Goal: Task Accomplishment & Management: Manage account settings

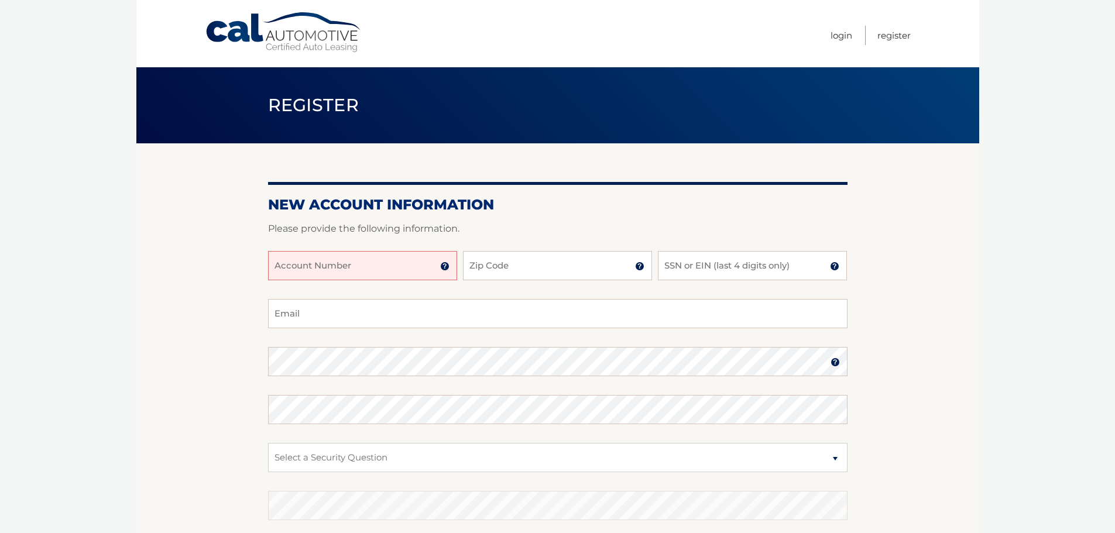
click at [377, 272] on input "Account Number" at bounding box center [362, 265] width 189 height 29
type input "44456006835"
click at [520, 267] on input "Zip Code" at bounding box center [557, 265] width 189 height 29
type input "11741"
click at [754, 274] on input "SSN or EIN (last 4 digits only)" at bounding box center [752, 265] width 189 height 29
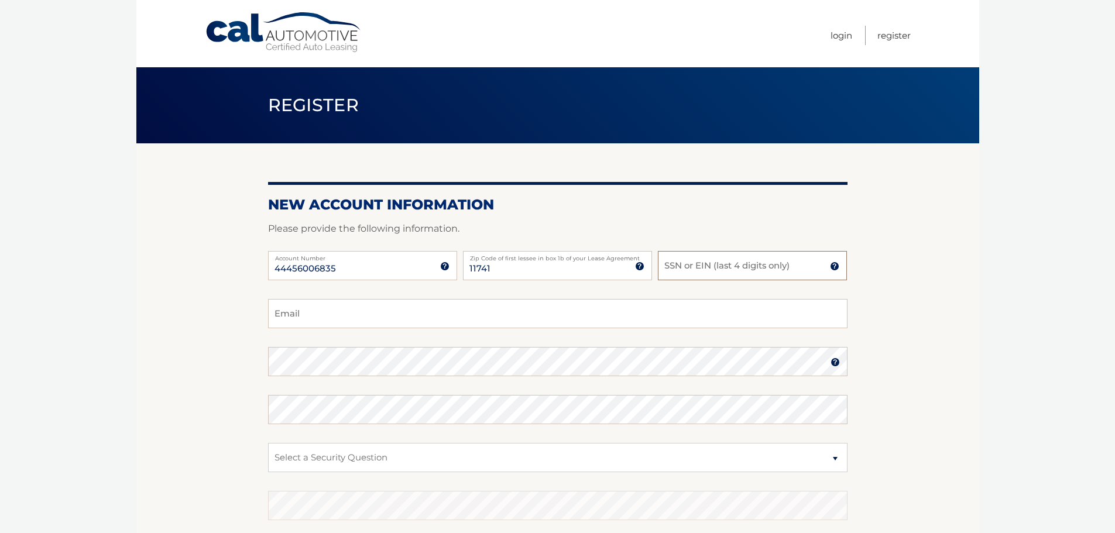
click at [754, 274] on input "SSN or EIN (last 4 digits only)" at bounding box center [752, 265] width 189 height 29
click at [450, 317] on input "Email" at bounding box center [557, 313] width 579 height 29
type input "doubleij@optonline.net"
click at [303, 458] on select "Select a Security Question What was the name of your elementary school? What is…" at bounding box center [557, 457] width 579 height 29
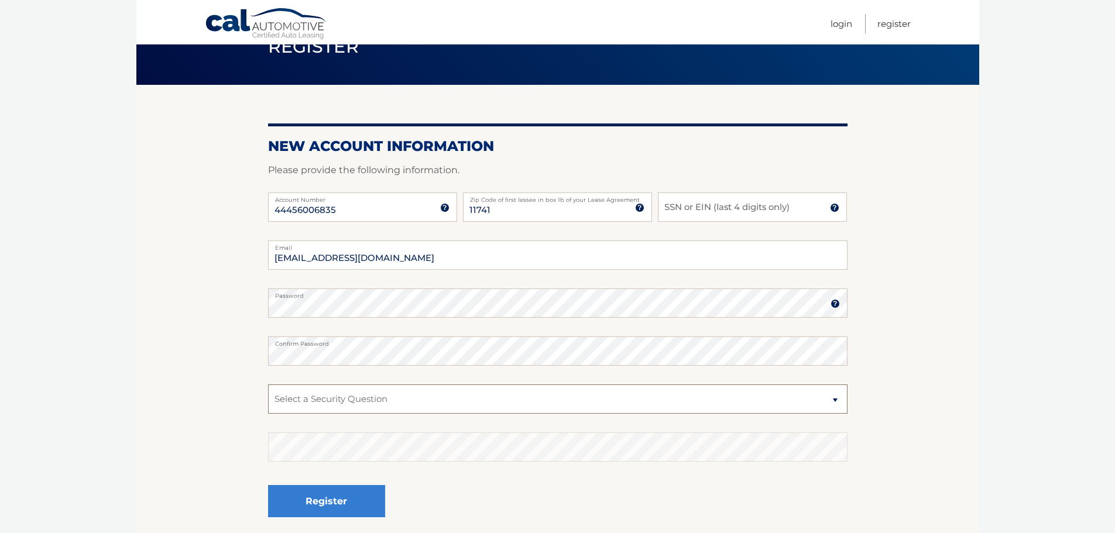
scroll to position [117, 0]
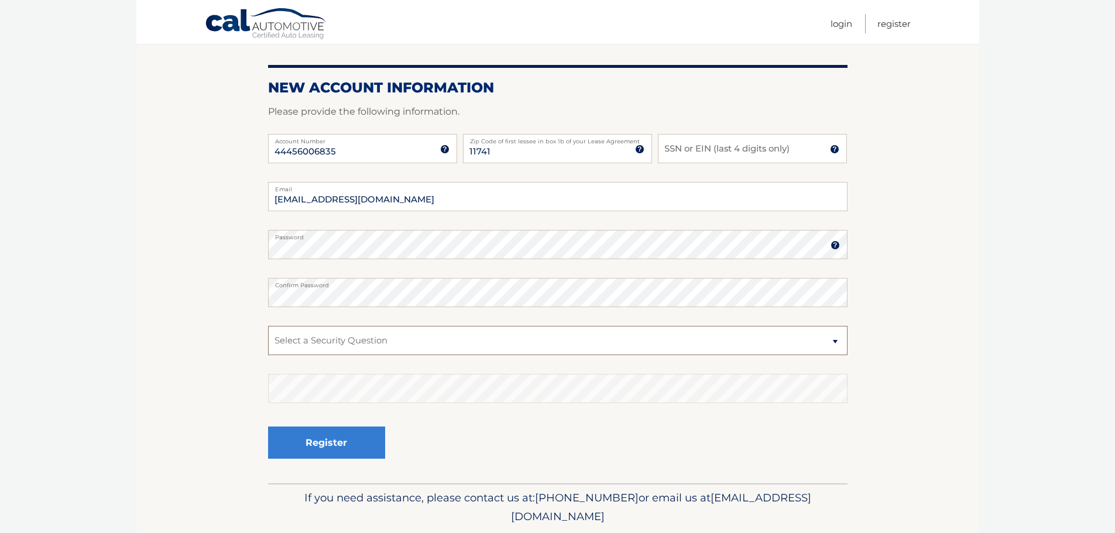
click at [318, 343] on select "Select a Security Question What was the name of your elementary school? What is…" at bounding box center [557, 340] width 579 height 29
select select "2"
click at [268, 326] on select "Select a Security Question What was the name of your elementary school? What is…" at bounding box center [557, 340] width 579 height 29
click at [694, 149] on input "SSN or EIN (last 4 digits only)" at bounding box center [752, 148] width 189 height 29
click at [703, 147] on input "SSN or EIN (last 4 digits only)" at bounding box center [752, 148] width 189 height 29
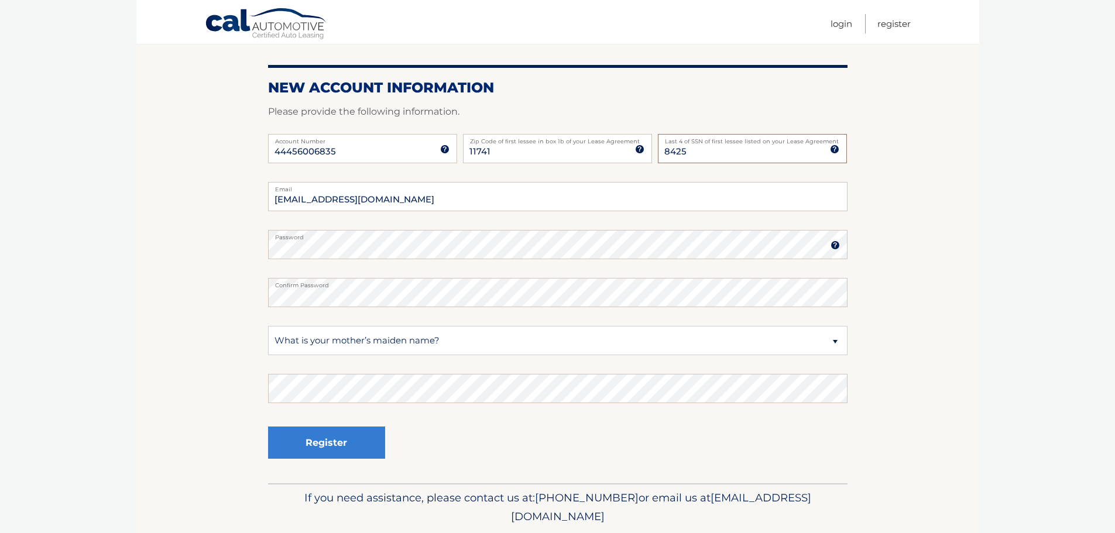
type input "8425"
click at [330, 444] on button "Register" at bounding box center [326, 443] width 117 height 32
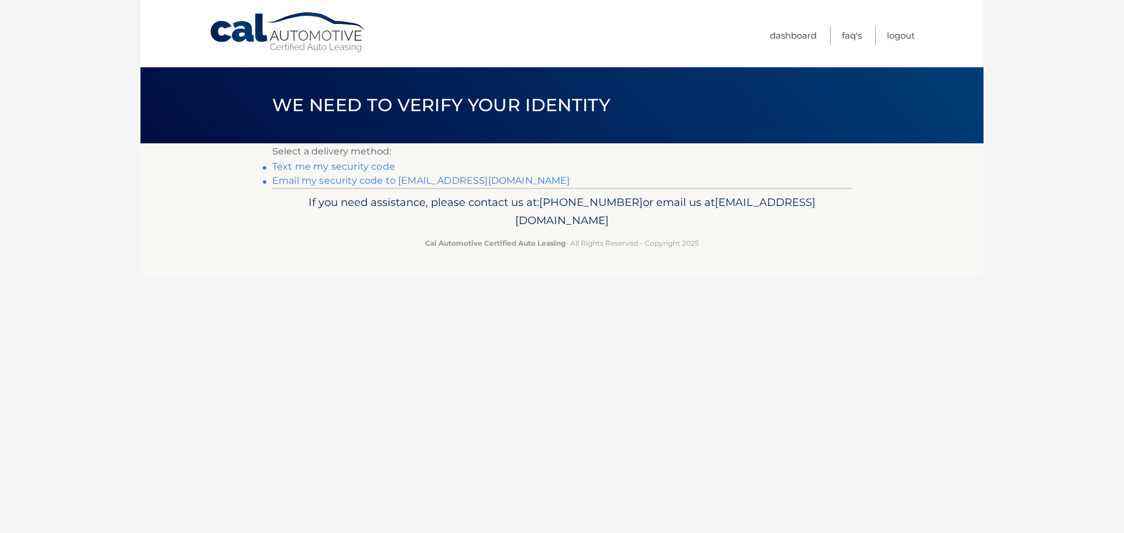
click at [332, 166] on link "Text me my security code" at bounding box center [333, 166] width 123 height 11
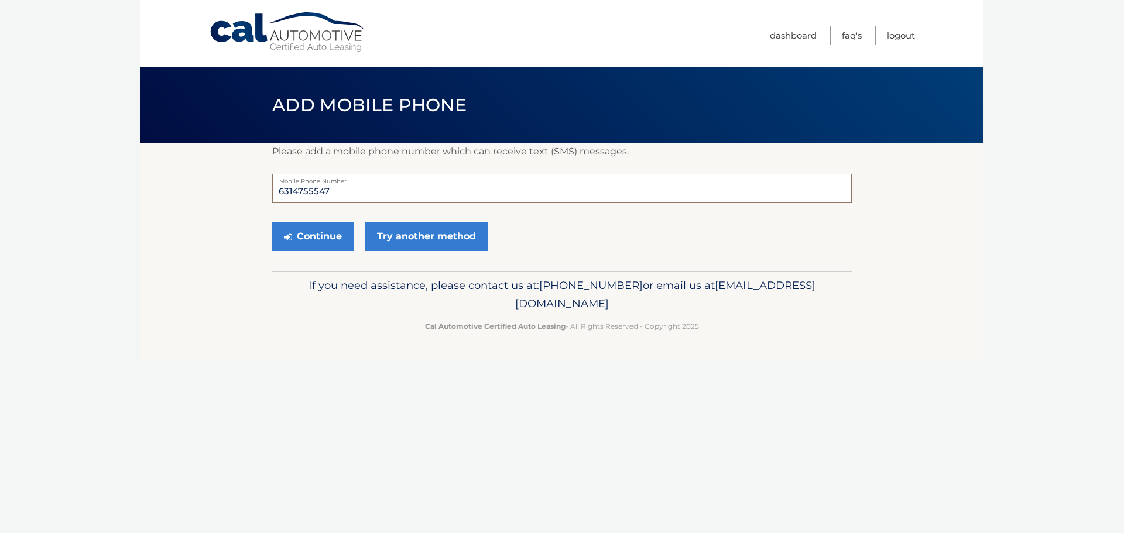
drag, startPoint x: 333, startPoint y: 190, endPoint x: 263, endPoint y: 194, distance: 69.8
click at [263, 194] on section "Please add a mobile phone number which can receive text (SMS) messages. 6314755…" at bounding box center [561, 207] width 843 height 128
click at [304, 195] on input "631" at bounding box center [561, 188] width 579 height 29
type input "6315536790"
click at [310, 238] on button "Continue" at bounding box center [312, 236] width 81 height 29
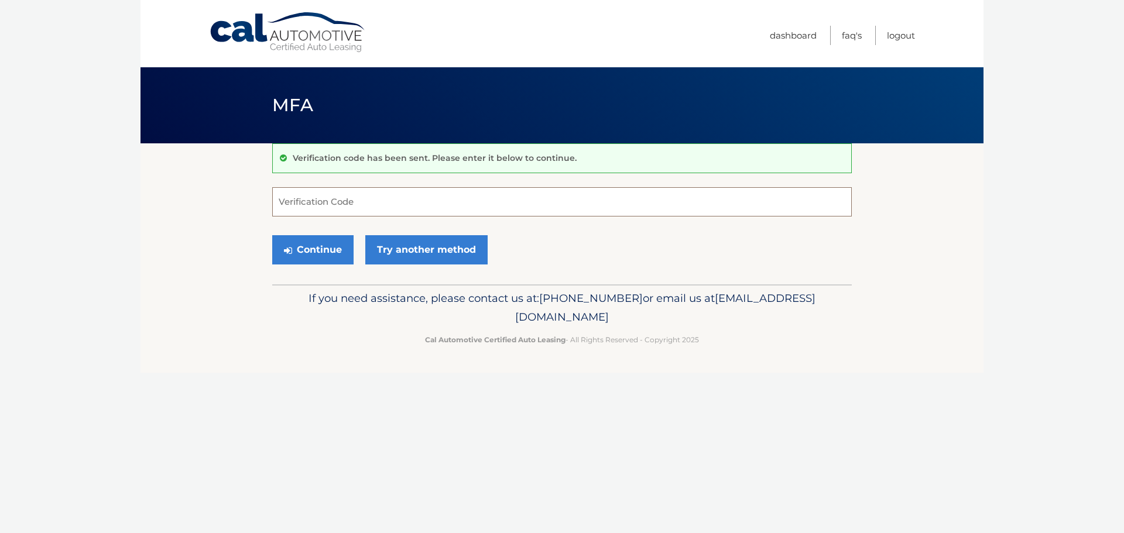
click at [301, 204] on input "Verification Code" at bounding box center [561, 201] width 579 height 29
type input "353668"
click at [313, 247] on button "Continue" at bounding box center [312, 249] width 81 height 29
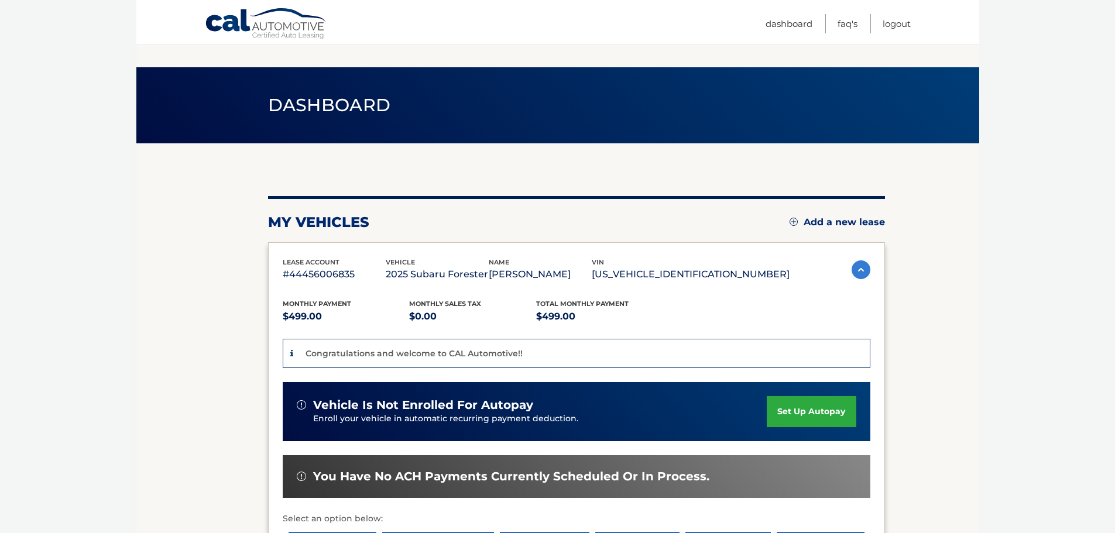
scroll to position [59, 0]
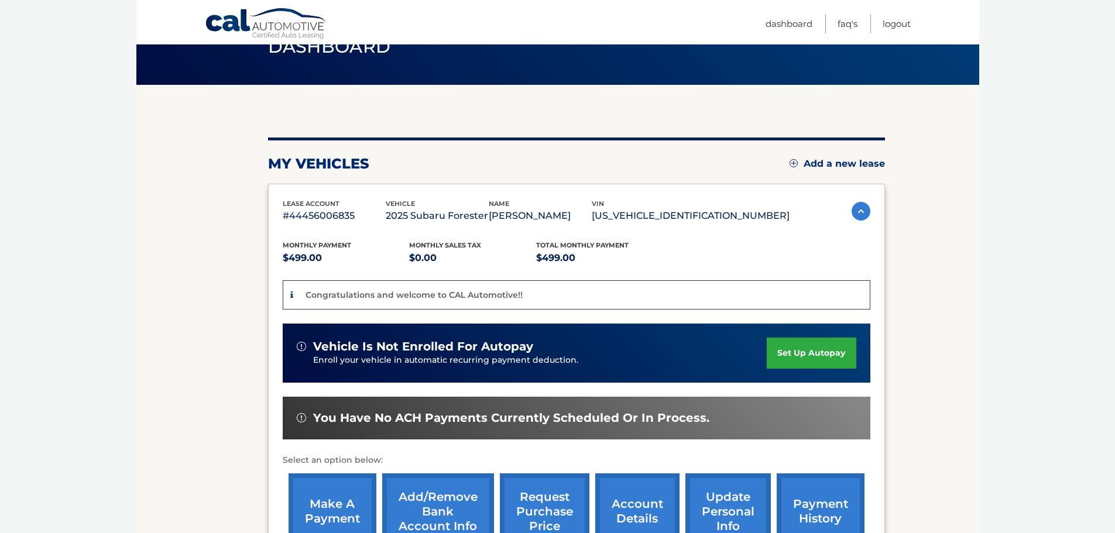
click at [802, 349] on link "set up autopay" at bounding box center [811, 353] width 89 height 31
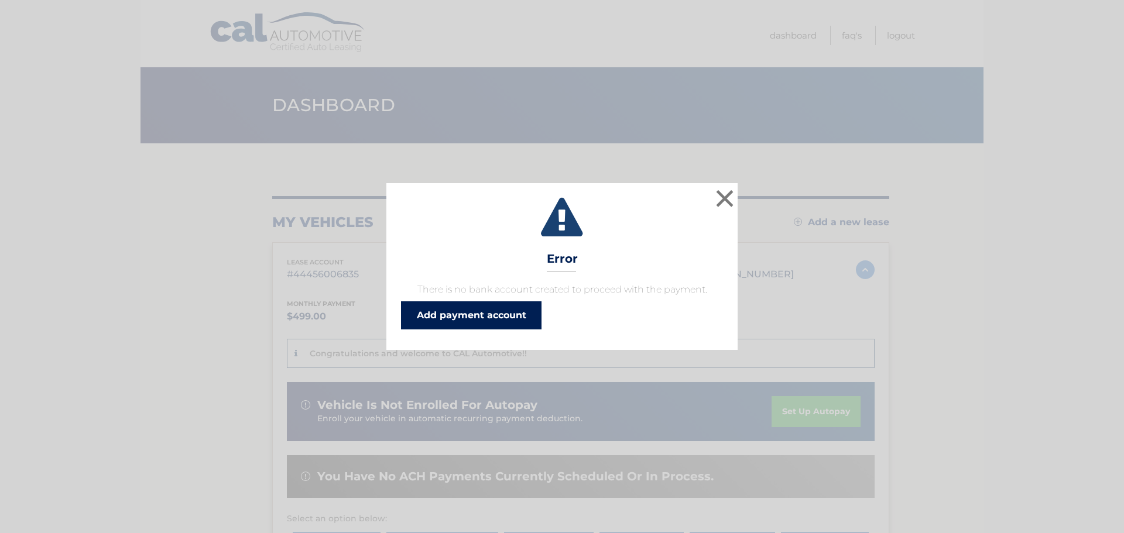
click at [476, 318] on link "Add payment account" at bounding box center [471, 315] width 140 height 28
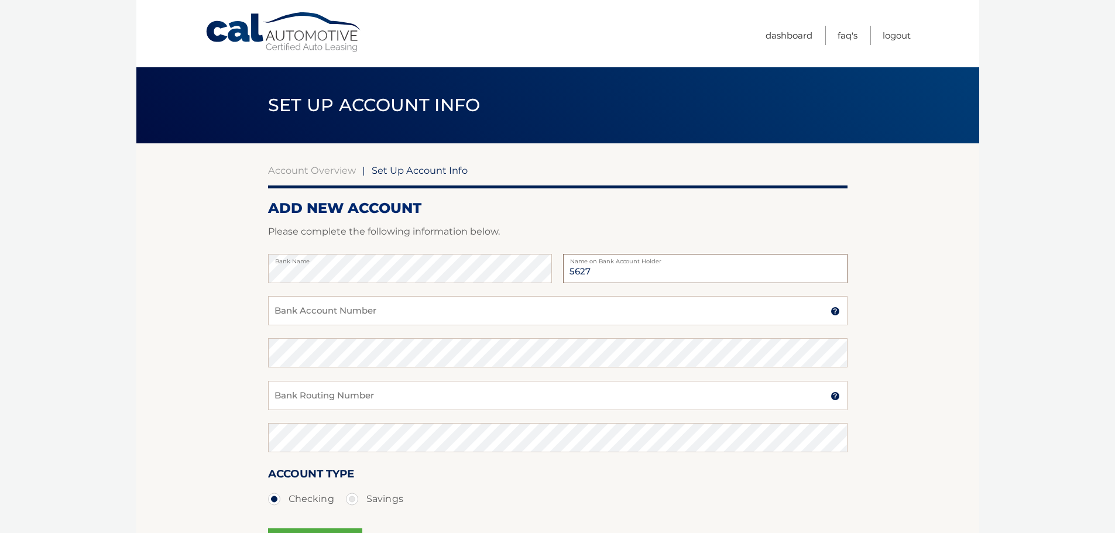
drag, startPoint x: 600, startPoint y: 272, endPoint x: 588, endPoint y: 271, distance: 12.3
click at [588, 271] on input "5627" at bounding box center [705, 268] width 284 height 29
type input "5"
type input "[PERSON_NAME]"
click at [308, 313] on input "Bank Account Number" at bounding box center [557, 310] width 579 height 29
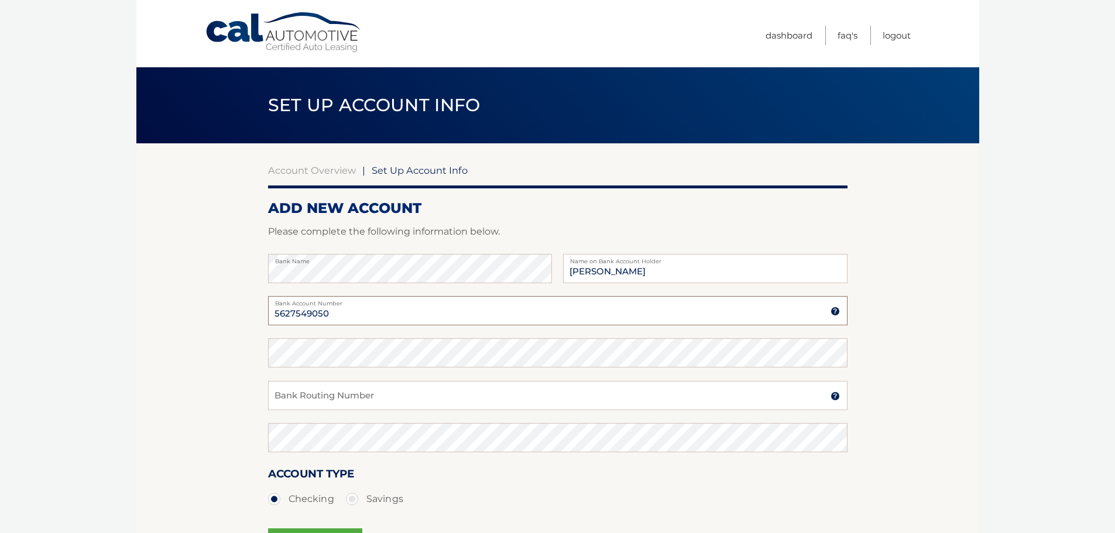
type input "5627549050"
click at [310, 399] on input "Bank Routing Number" at bounding box center [557, 395] width 579 height 29
type input "021000021"
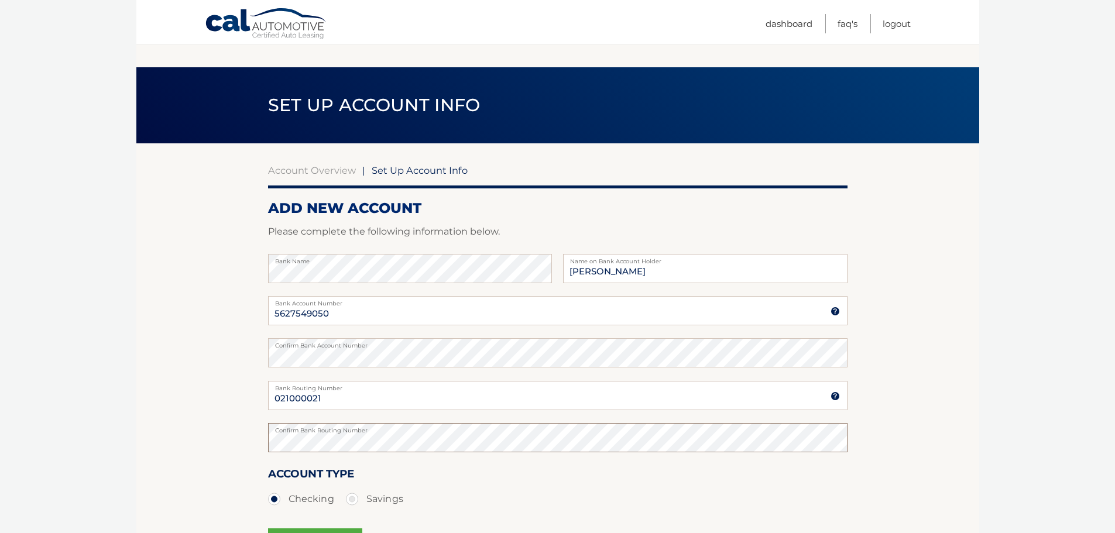
scroll to position [59, 0]
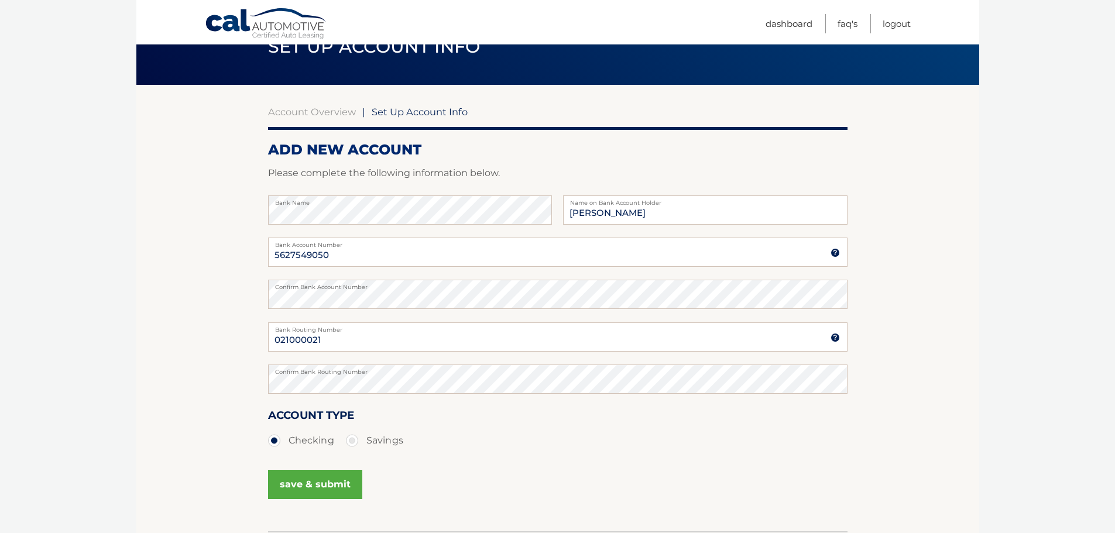
click at [315, 486] on button "save & submit" at bounding box center [315, 484] width 94 height 29
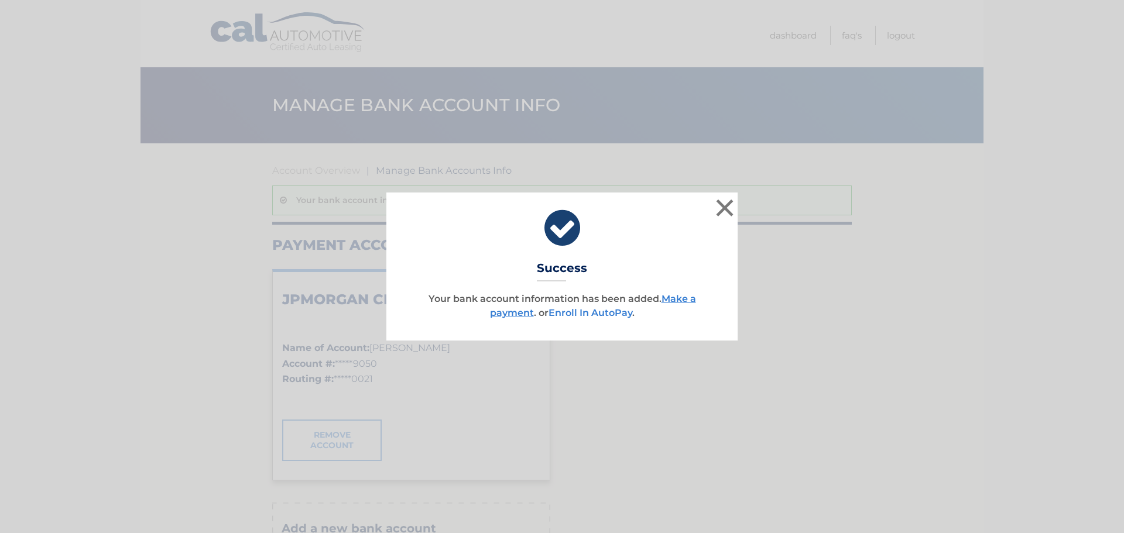
click at [602, 311] on link "Enroll In AutoPay" at bounding box center [590, 312] width 84 height 11
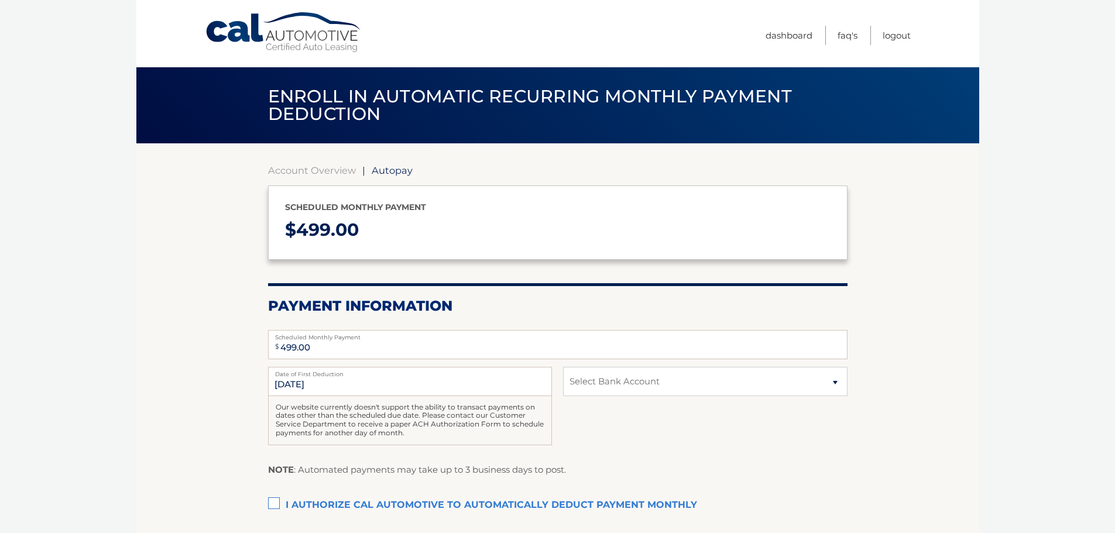
type input "499"
select select "YjM5MDEwYmQtNDliMy00MDNiLTg5ZjctYjA2MmQxODkzMGFl"
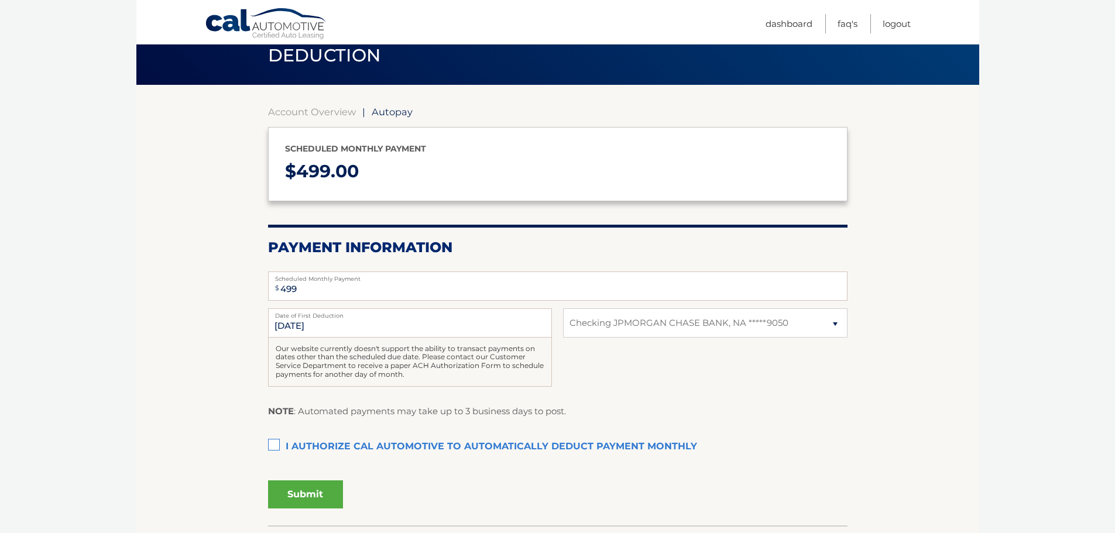
click at [274, 442] on label "I authorize cal automotive to automatically deduct payment monthly This checkbo…" at bounding box center [557, 446] width 579 height 23
click at [0, 0] on input "I authorize cal automotive to automatically deduct payment monthly This checkbo…" at bounding box center [0, 0] width 0 height 0
click at [322, 491] on button "Submit" at bounding box center [305, 495] width 75 height 28
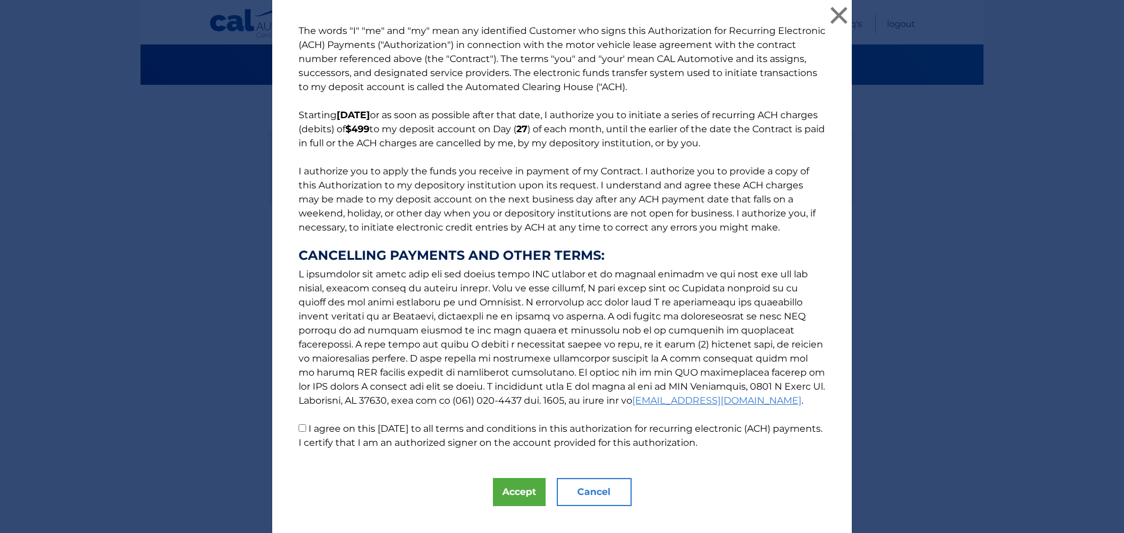
click at [301, 431] on input "I agree on this 09/08/2025 to all terms and conditions in this authorization fo…" at bounding box center [302, 428] width 8 height 8
checkbox input "true"
click at [510, 494] on button "Accept" at bounding box center [519, 492] width 53 height 28
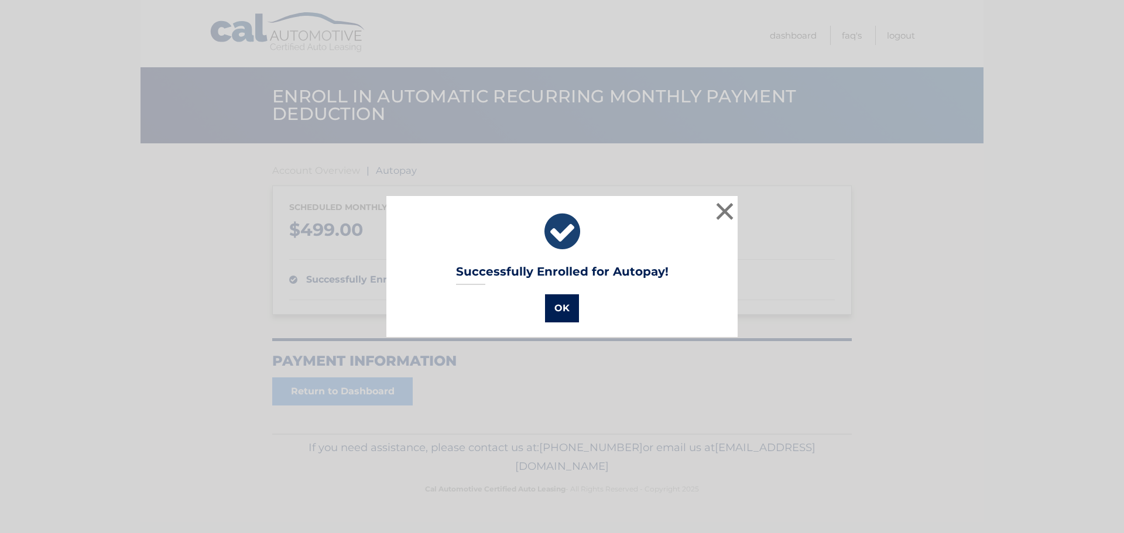
click at [564, 314] on button "OK" at bounding box center [562, 308] width 34 height 28
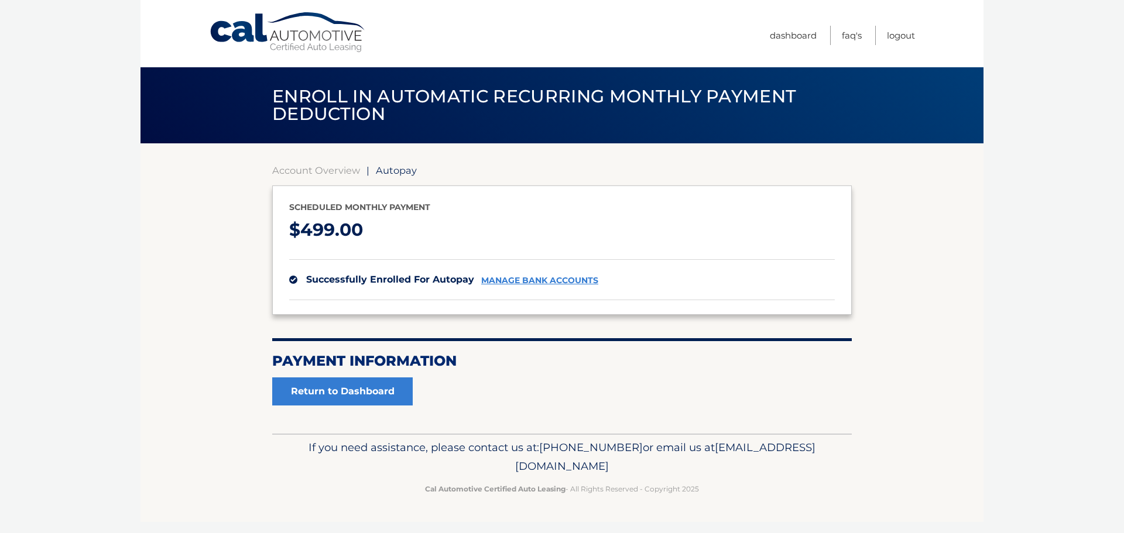
click at [282, 30] on link "Cal Automotive" at bounding box center [288, 33] width 158 height 42
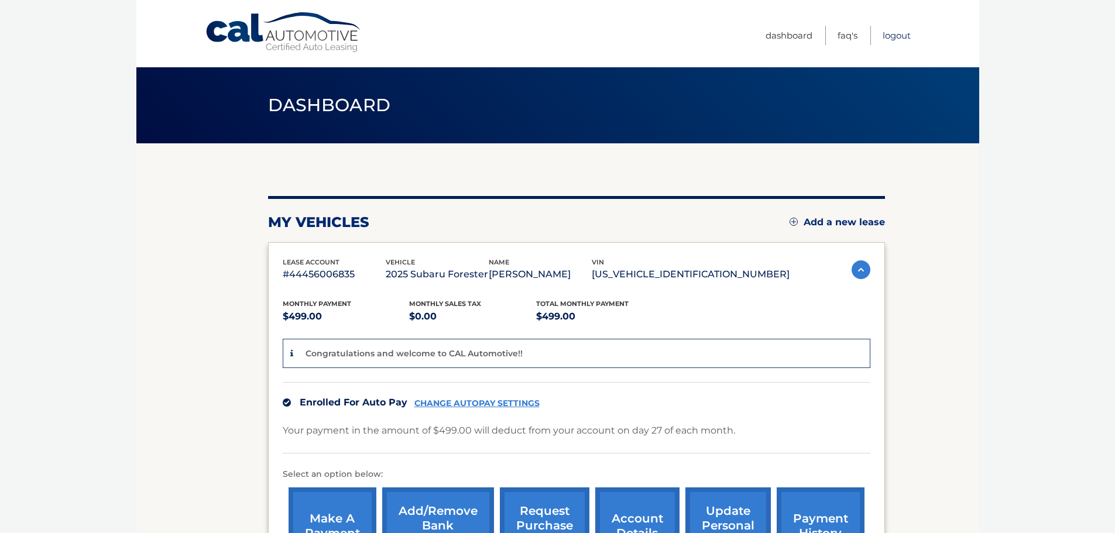
click at [902, 37] on link "Logout" at bounding box center [897, 35] width 28 height 19
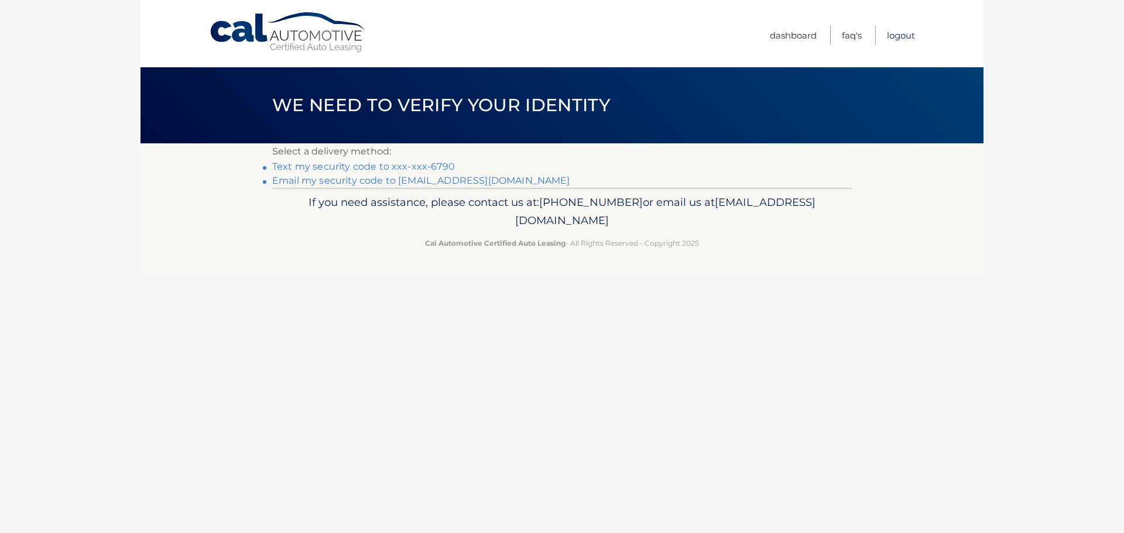
click at [894, 35] on link "Logout" at bounding box center [901, 35] width 28 height 19
click at [896, 32] on link "Logout" at bounding box center [901, 35] width 28 height 19
